Goal: Task Accomplishment & Management: Manage account settings

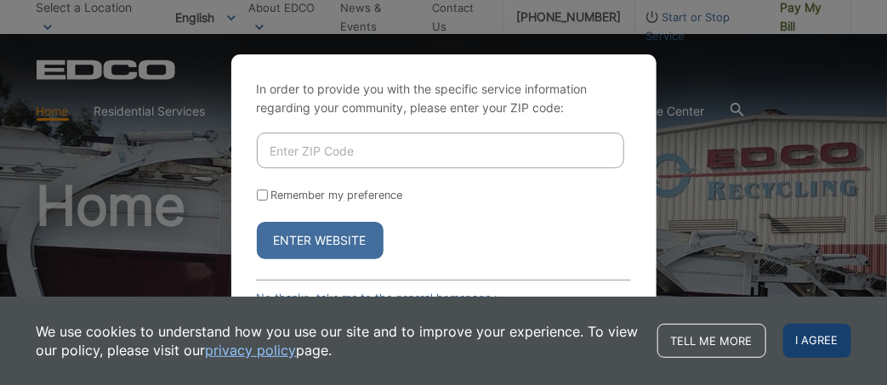
click at [817, 335] on span "I agree" at bounding box center [817, 341] width 68 height 34
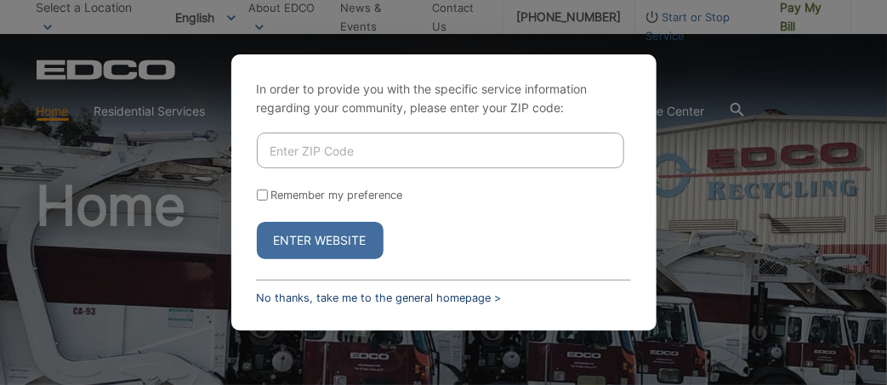
click at [396, 304] on link "No thanks, take me to the general homepage >" at bounding box center [379, 298] width 245 height 13
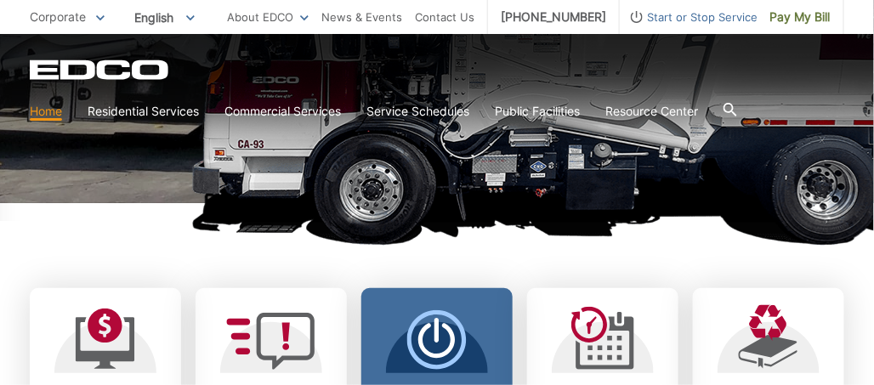
scroll to position [510, 0]
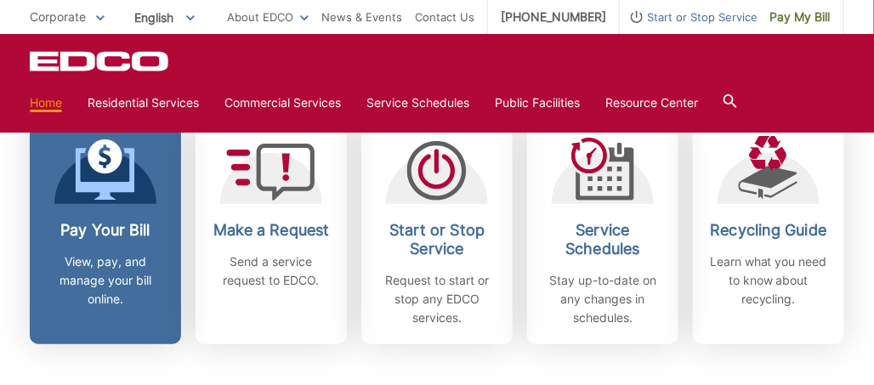
click at [106, 264] on p "View, pay, and manage your bill online." at bounding box center [106, 281] width 126 height 56
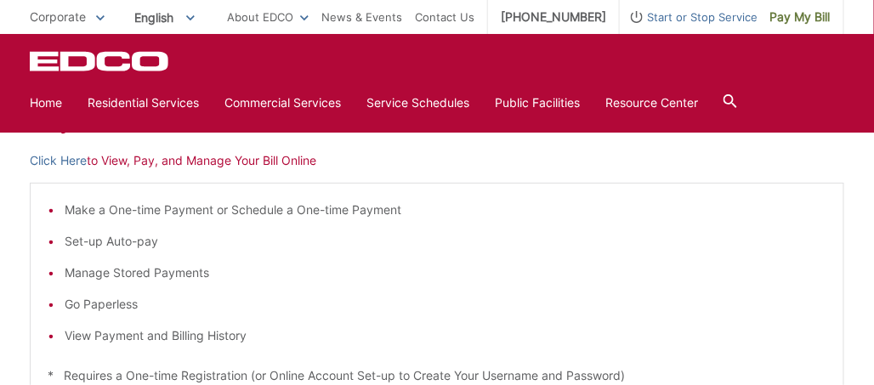
scroll to position [255, 0]
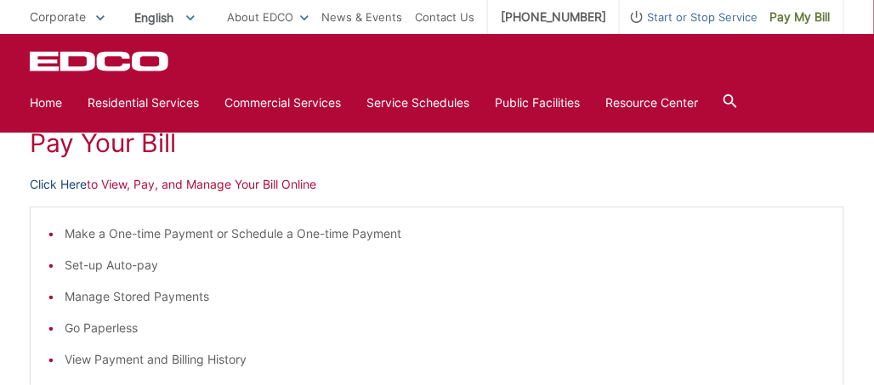
click at [63, 188] on link "Click Here" at bounding box center [58, 184] width 57 height 19
click at [51, 181] on link "Click Here" at bounding box center [58, 184] width 57 height 19
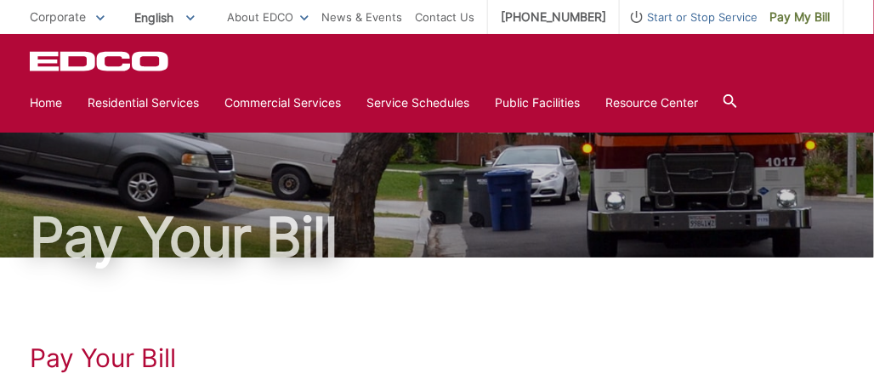
scroll to position [0, 0]
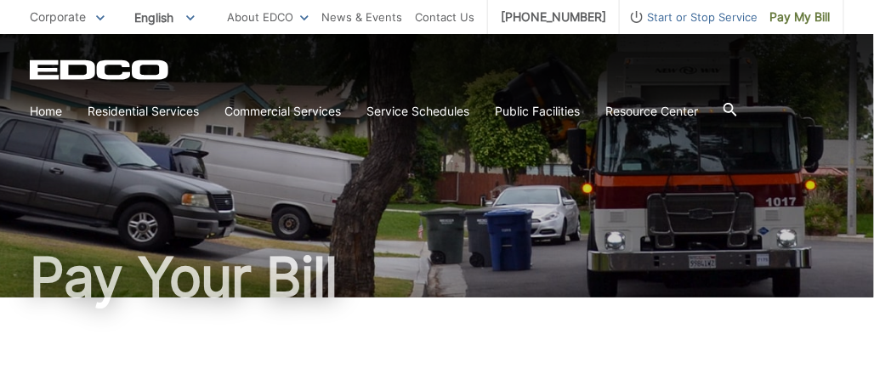
click at [526, 219] on div "Pay Your Bill" at bounding box center [437, 166] width 815 height 264
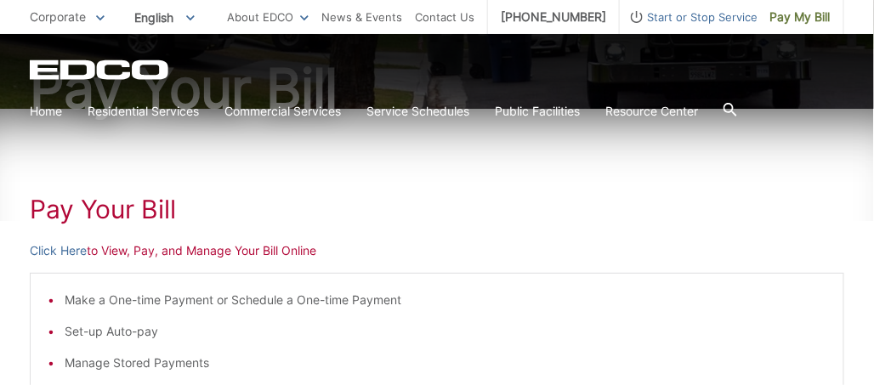
scroll to position [340, 0]
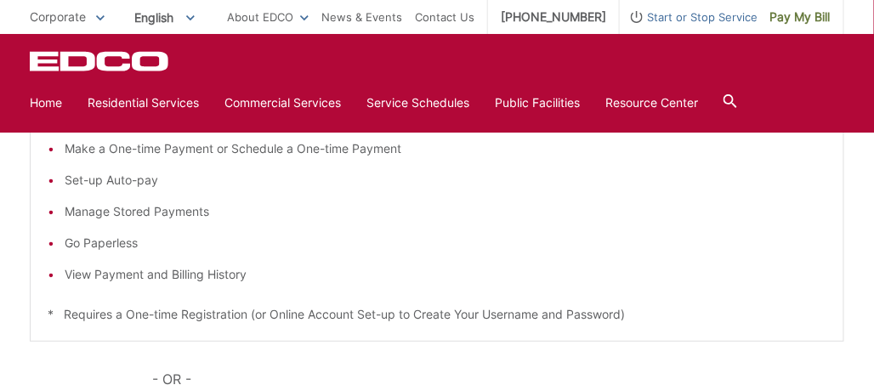
click at [526, 219] on li "Manage Stored Payments" at bounding box center [446, 211] width 762 height 19
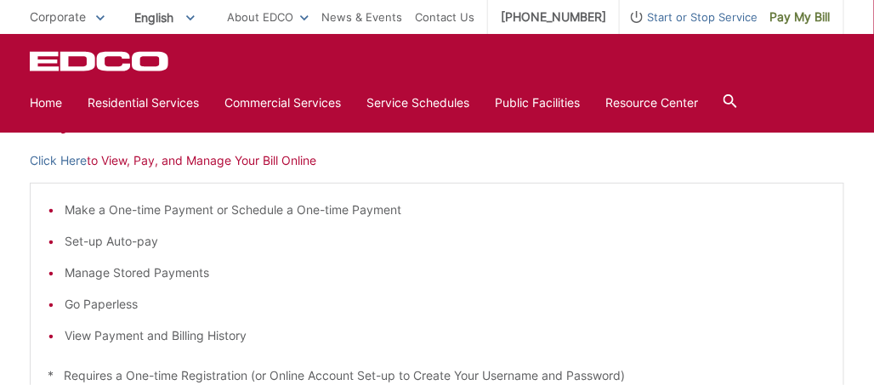
scroll to position [255, 0]
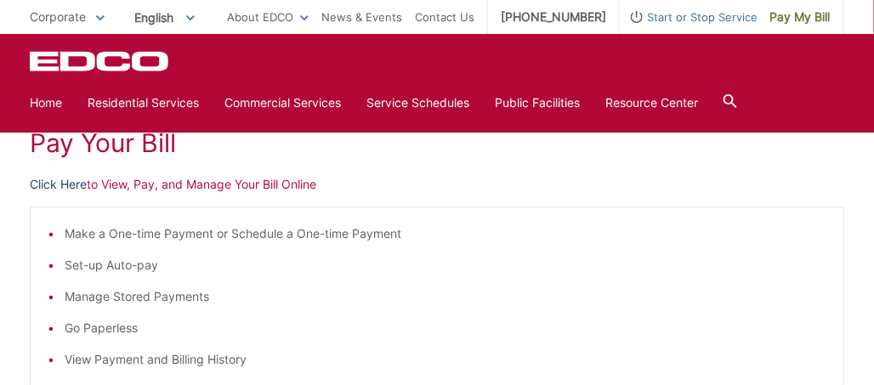
click at [48, 181] on link "Click Here" at bounding box center [58, 184] width 57 height 19
